Goal: Task Accomplishment & Management: Manage account settings

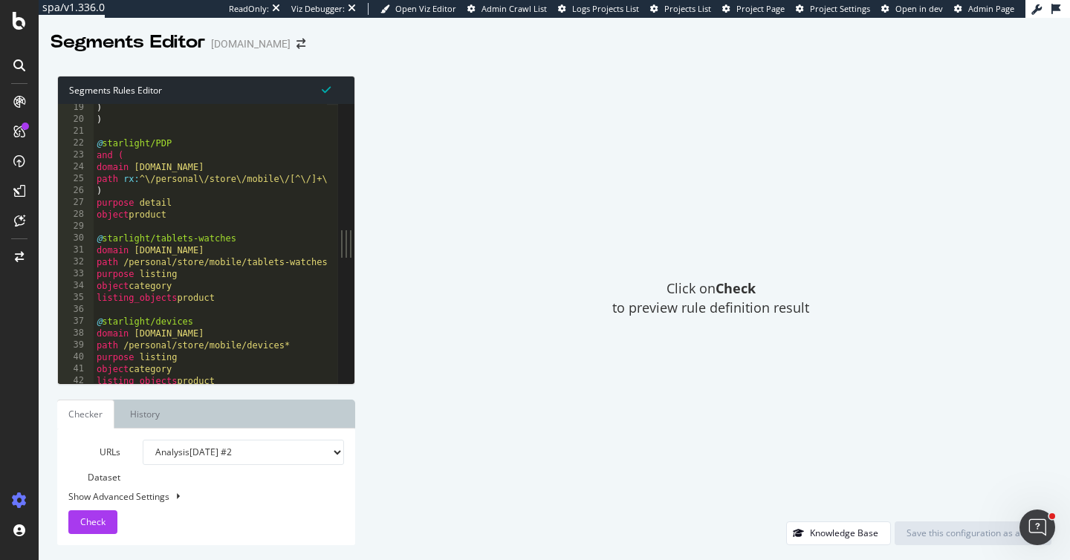
scroll to position [216, 0]
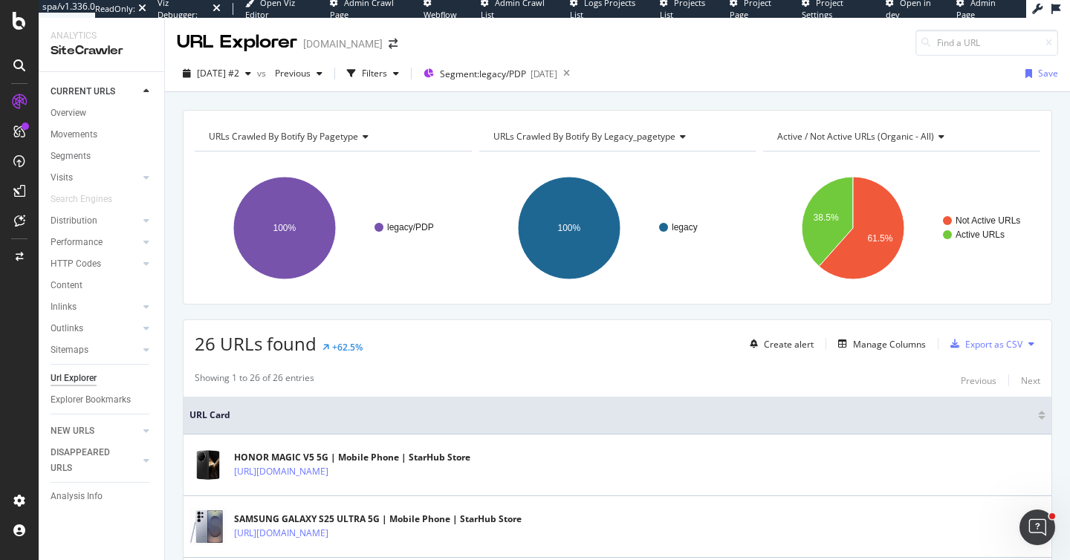
scroll to position [1282, 0]
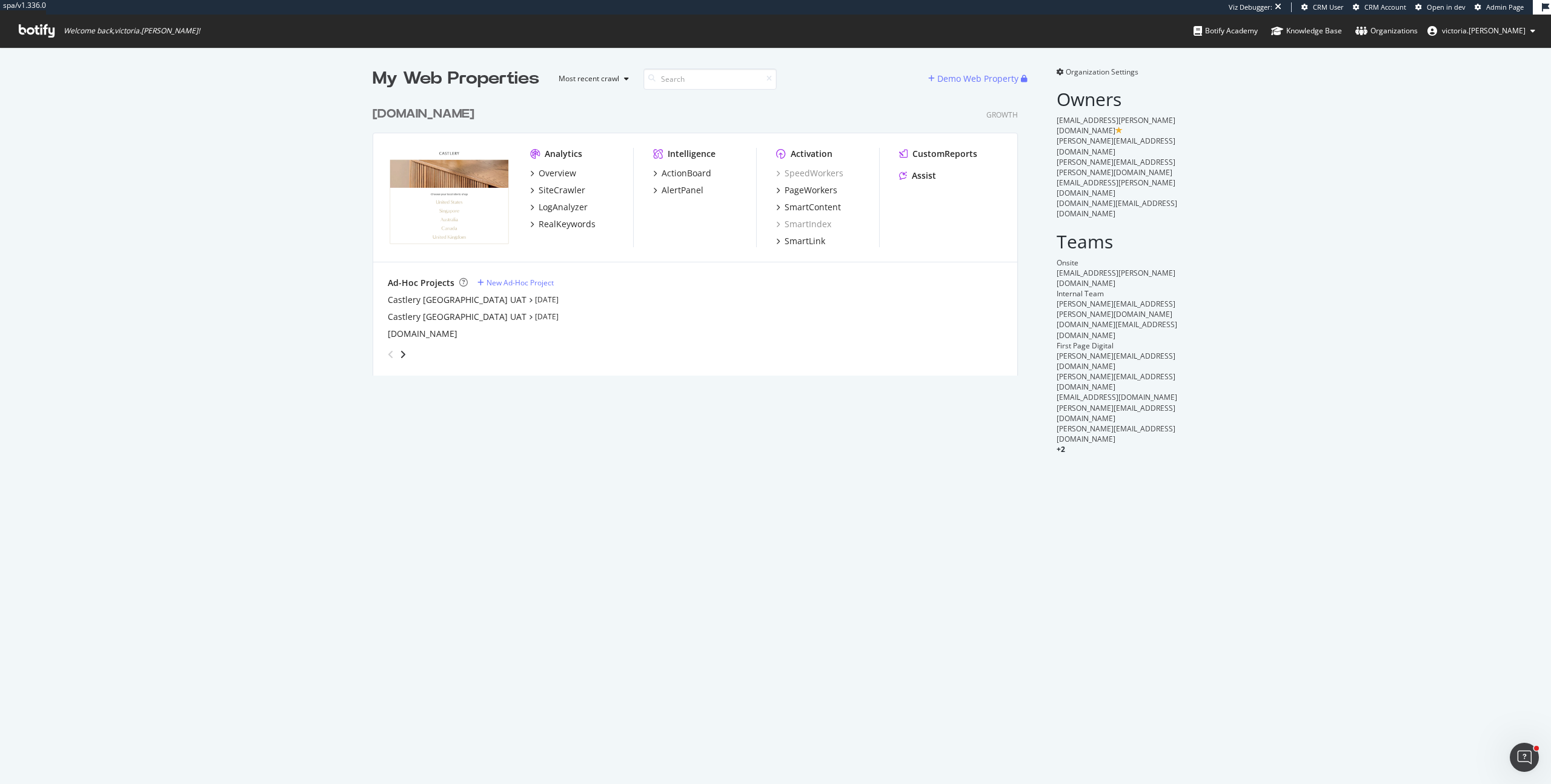
click at [451, 113] on div "www.castlery.com" at bounding box center [423, 114] width 102 height 18
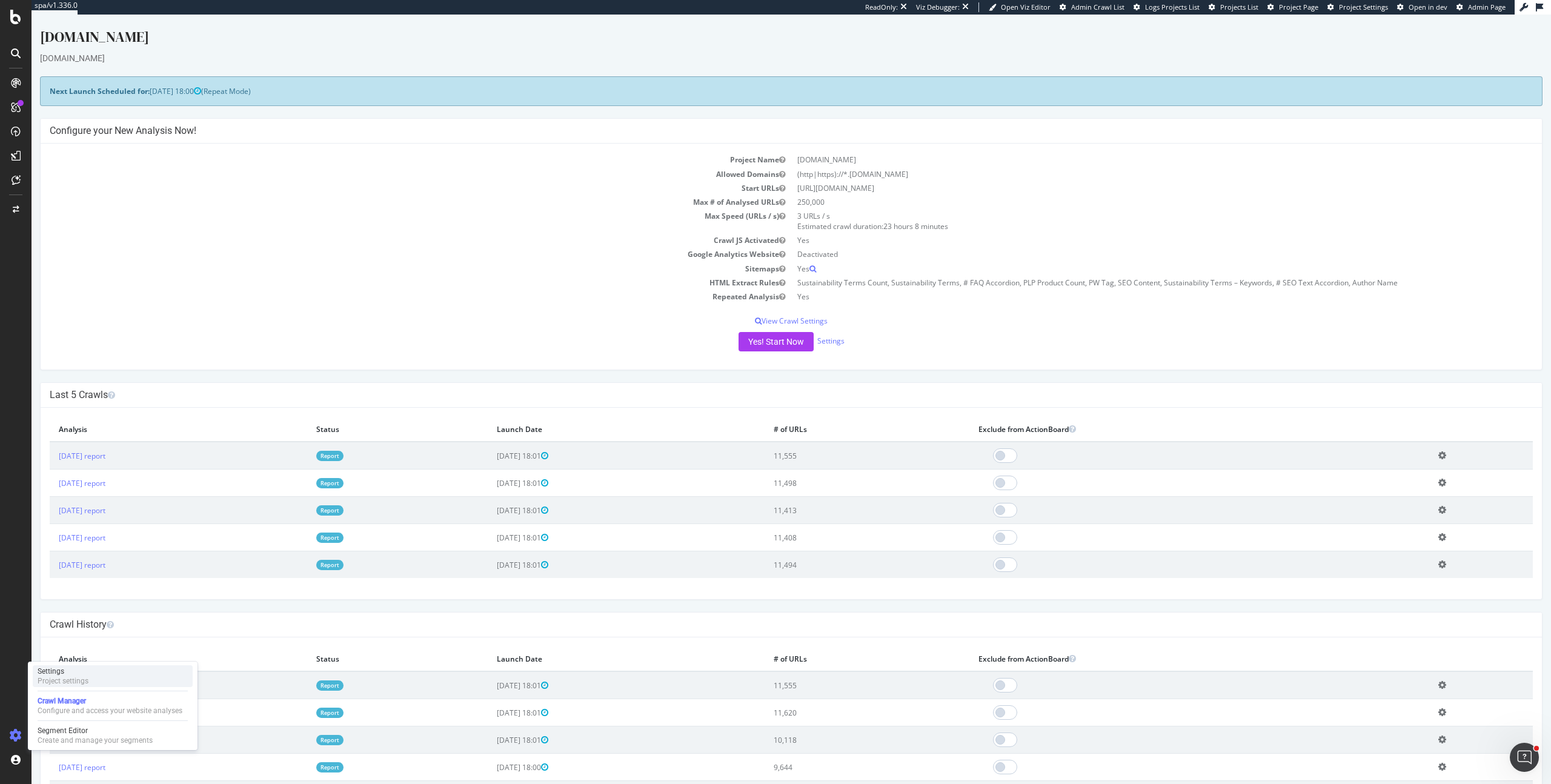
click at [85, 684] on div "Project settings" at bounding box center [63, 681] width 51 height 10
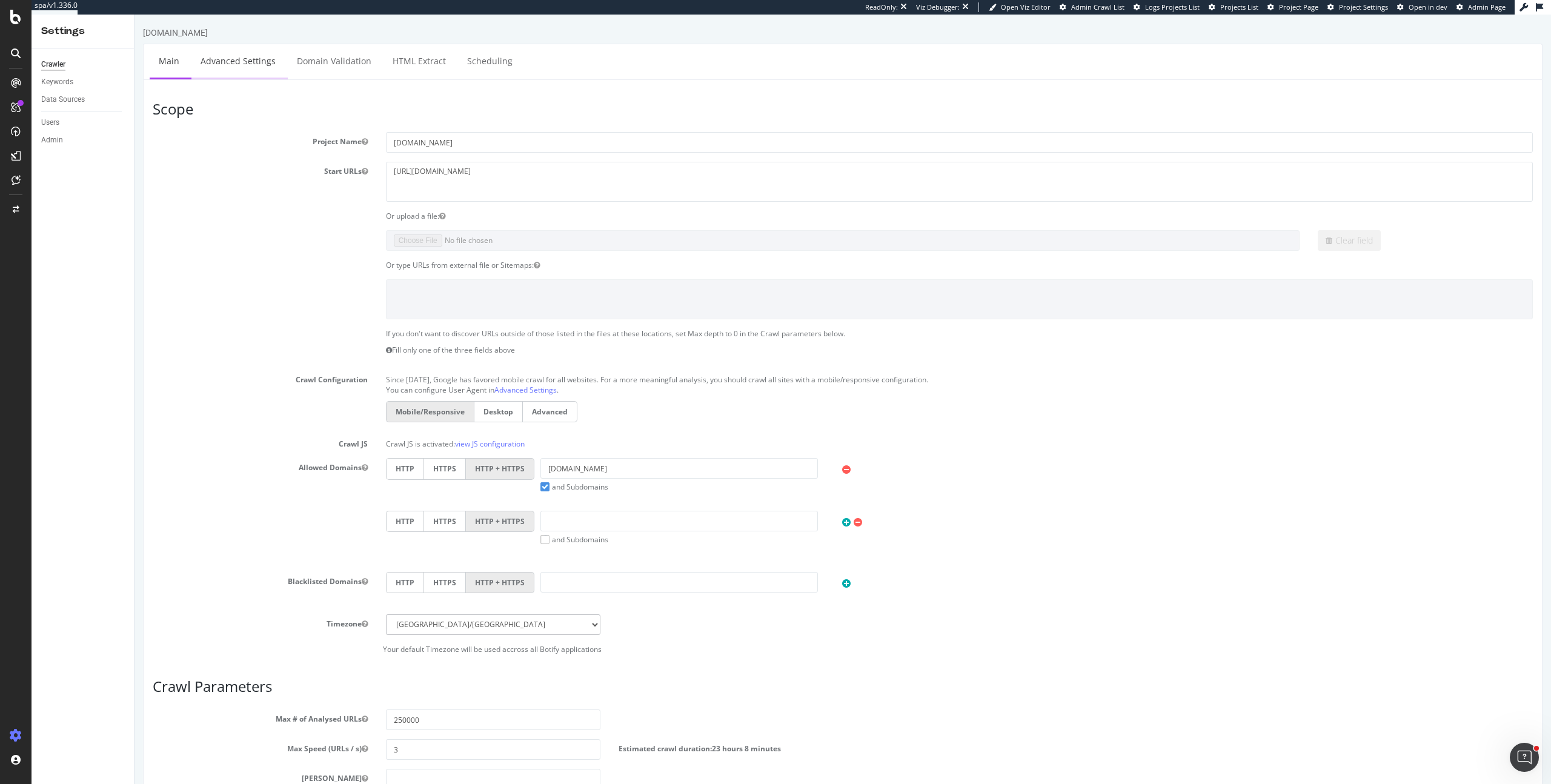
click at [233, 60] on link "Advanced Settings" at bounding box center [238, 60] width 93 height 33
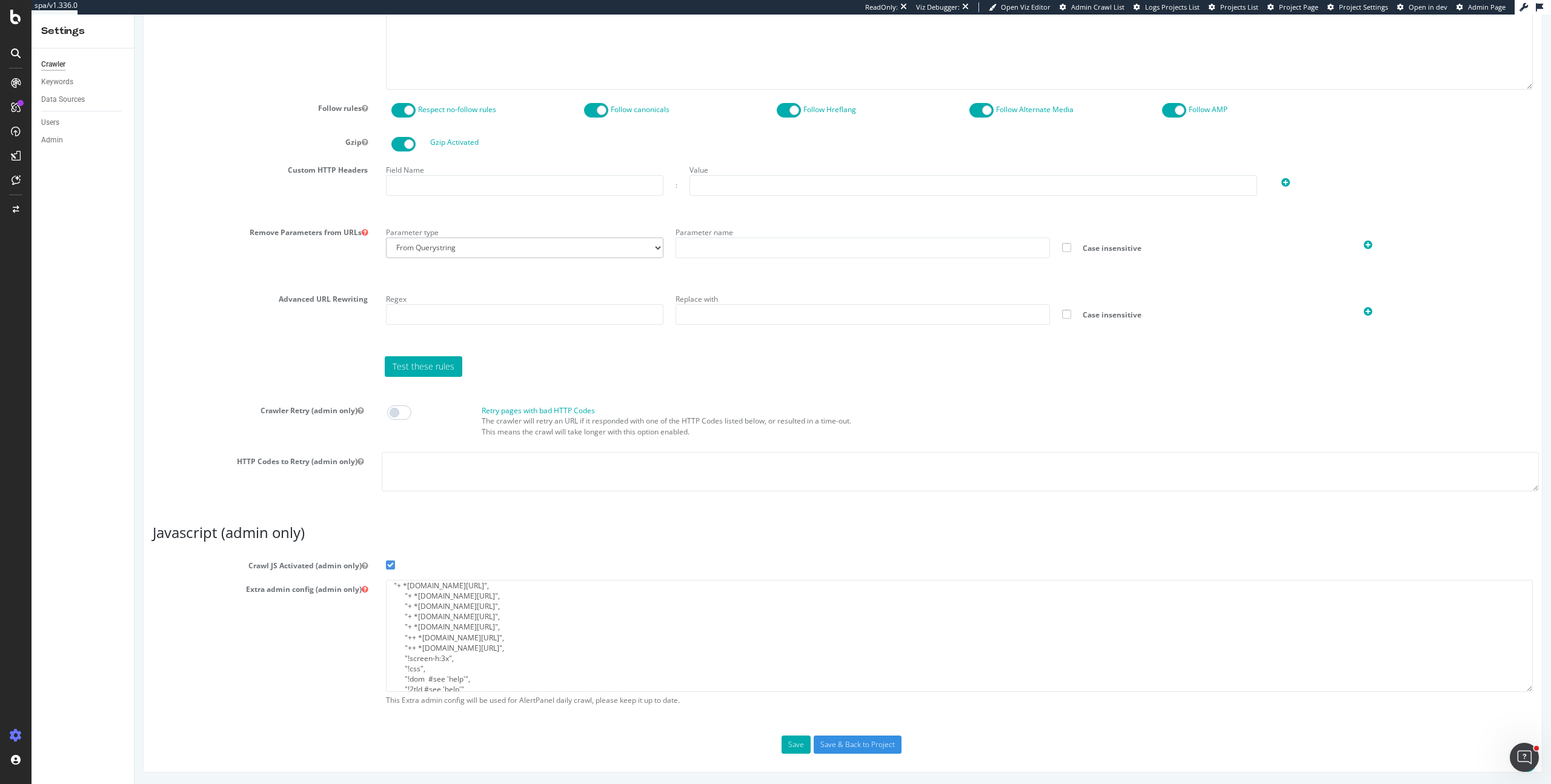
scroll to position [69, 0]
